Goal: Find specific page/section: Find specific page/section

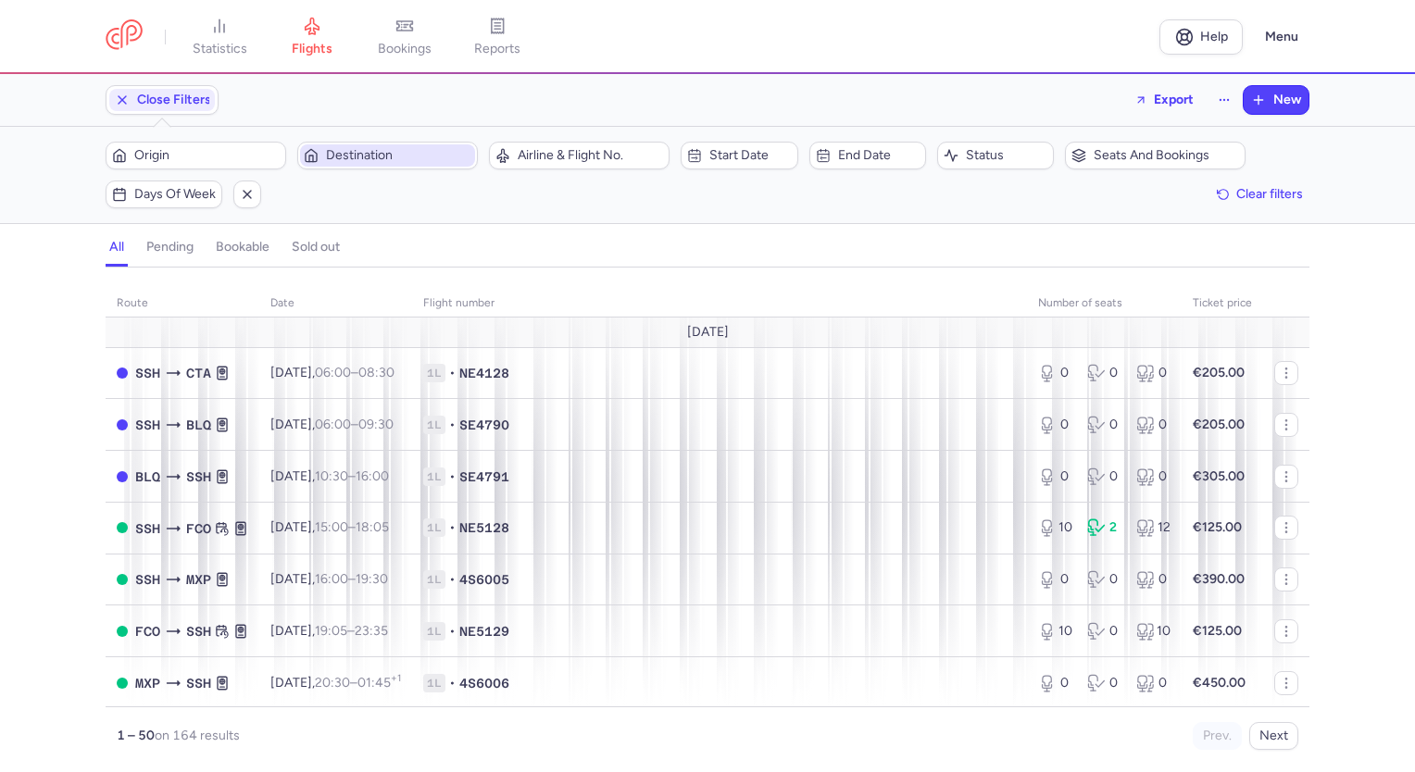
click at [404, 155] on span "Destination" at bounding box center [398, 155] width 145 height 15
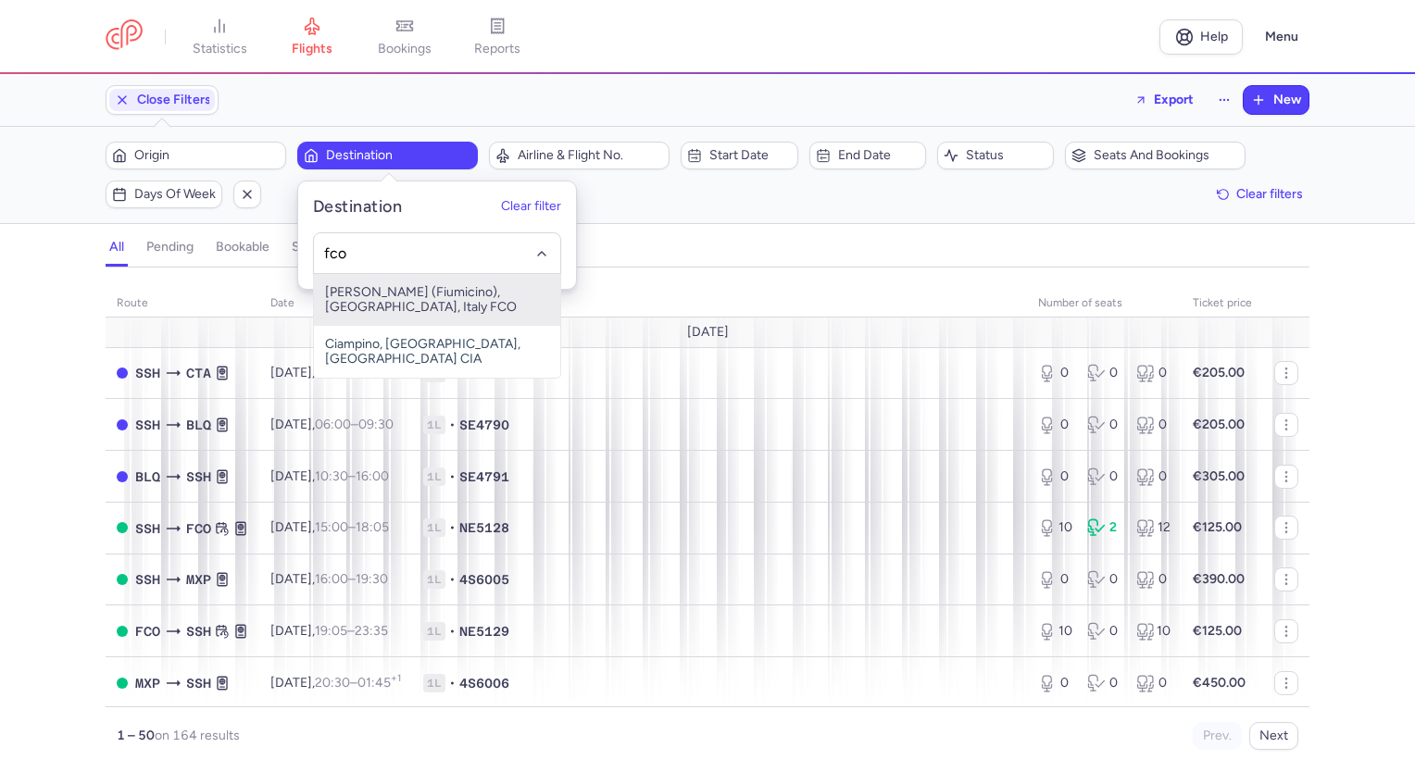
click at [375, 309] on span "Leonardo Da Vinci (Fiumicino), Roma, Italy FCO" at bounding box center [437, 300] width 246 height 52
type input "fco"
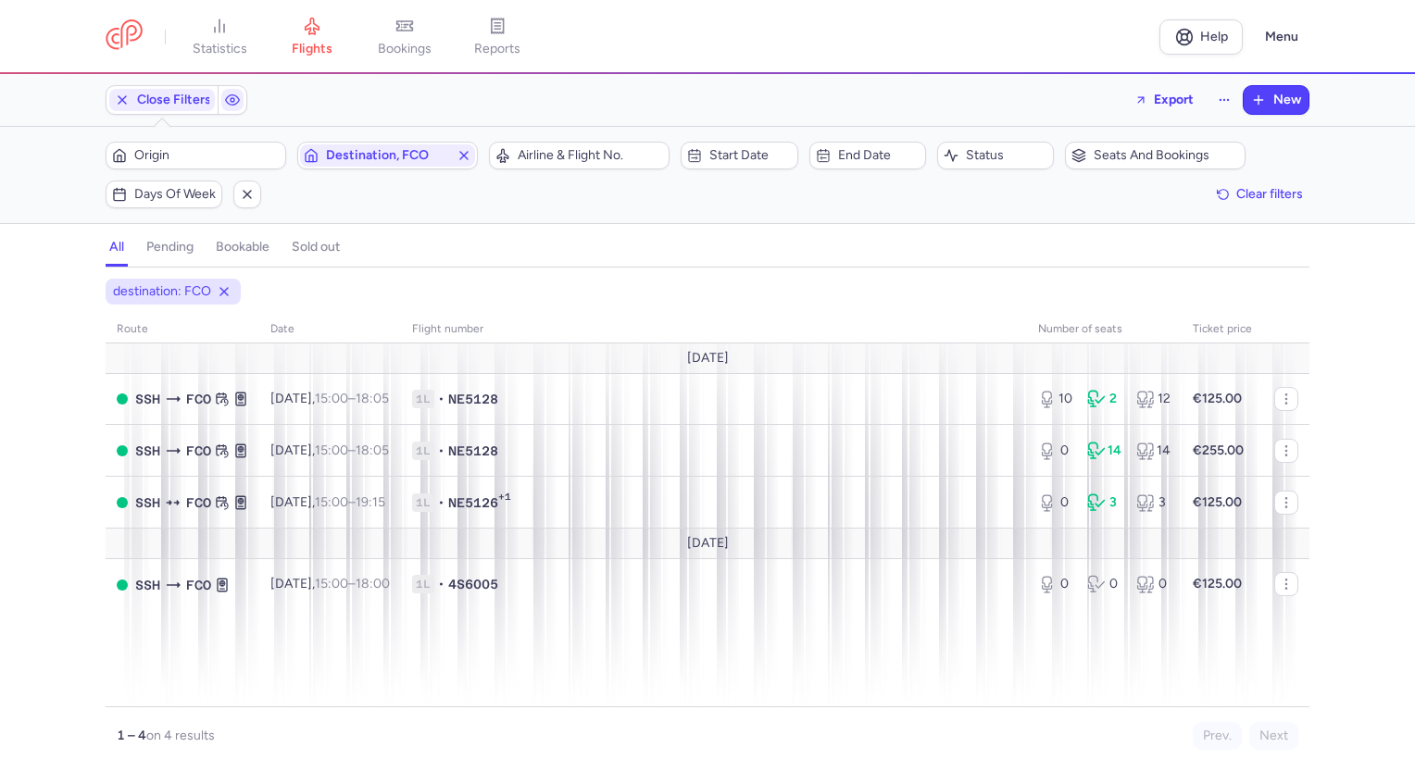
click at [641, 232] on div "all pending bookable sold out 1" at bounding box center [708, 248] width 1204 height 40
click at [641, 228] on div "all pending bookable sold out 1" at bounding box center [708, 248] width 1204 height 40
click at [643, 242] on div "all pending bookable sold out" at bounding box center [708, 251] width 1204 height 32
click at [861, 268] on div "destination: FCO route date Flight number number of seats Ticket price August 2…" at bounding box center [707, 520] width 1415 height 505
